Goal: Task Accomplishment & Management: Use online tool/utility

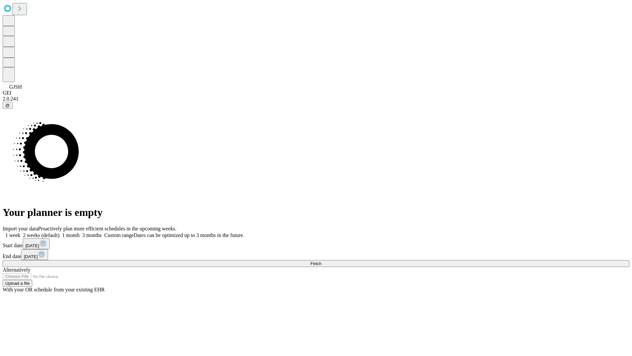
click at [321, 261] on span "Fetch" at bounding box center [315, 263] width 11 height 5
